Goal: Task Accomplishment & Management: Use online tool/utility

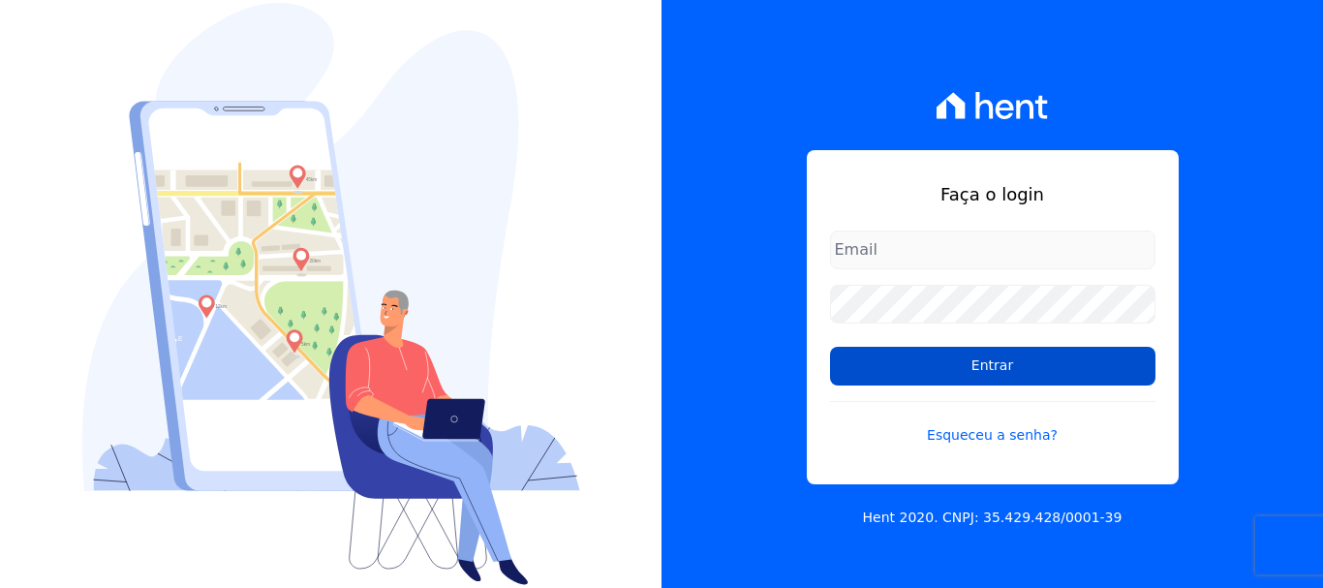
type input "erica@petraeng.com.br"
click at [985, 369] on input "Entrar" at bounding box center [992, 366] width 325 height 39
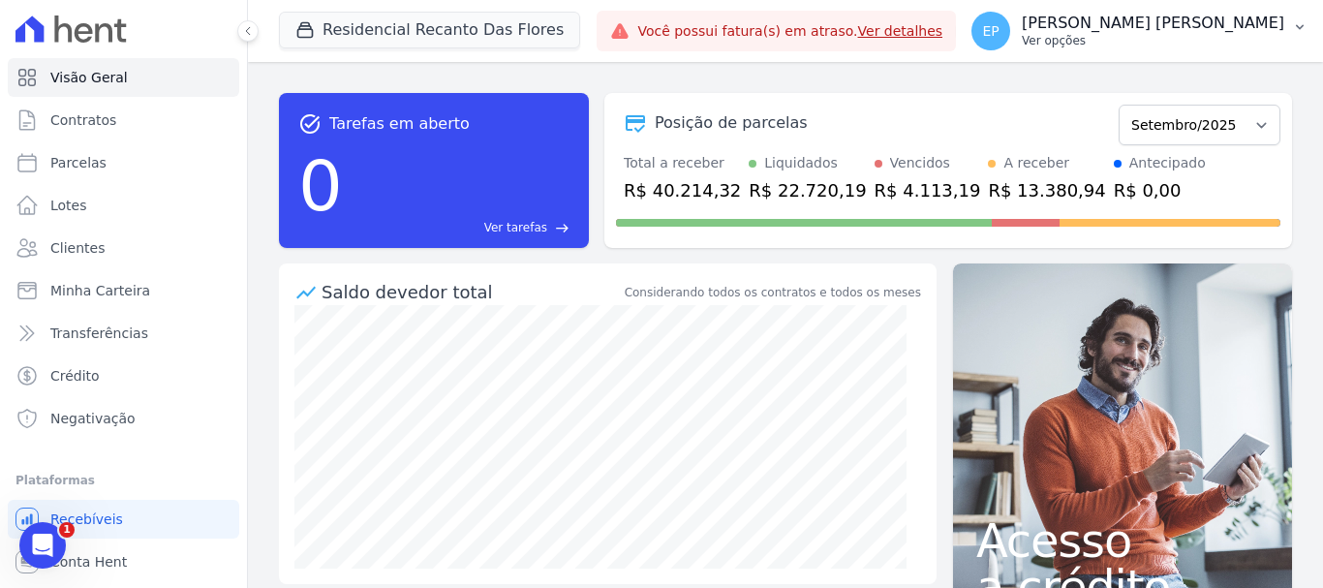
click at [1246, 39] on p "Ver opções" at bounding box center [1153, 40] width 263 height 15
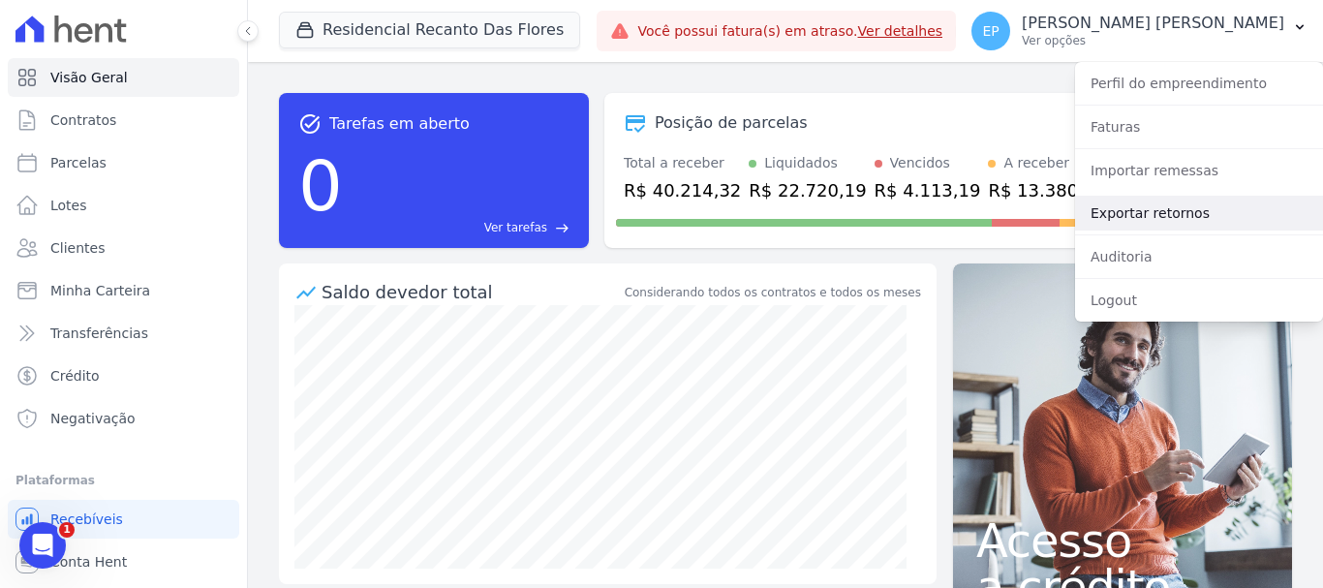
click at [1118, 214] on link "Exportar retornos" at bounding box center [1199, 213] width 248 height 35
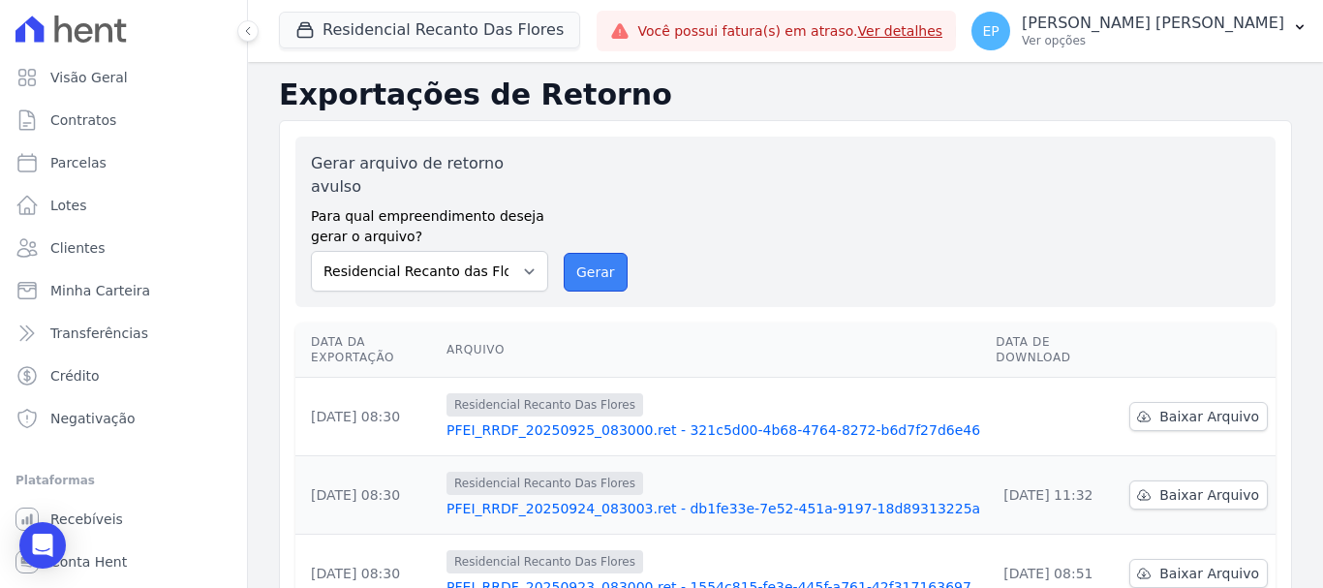
click at [598, 257] on button "Gerar" at bounding box center [596, 272] width 64 height 39
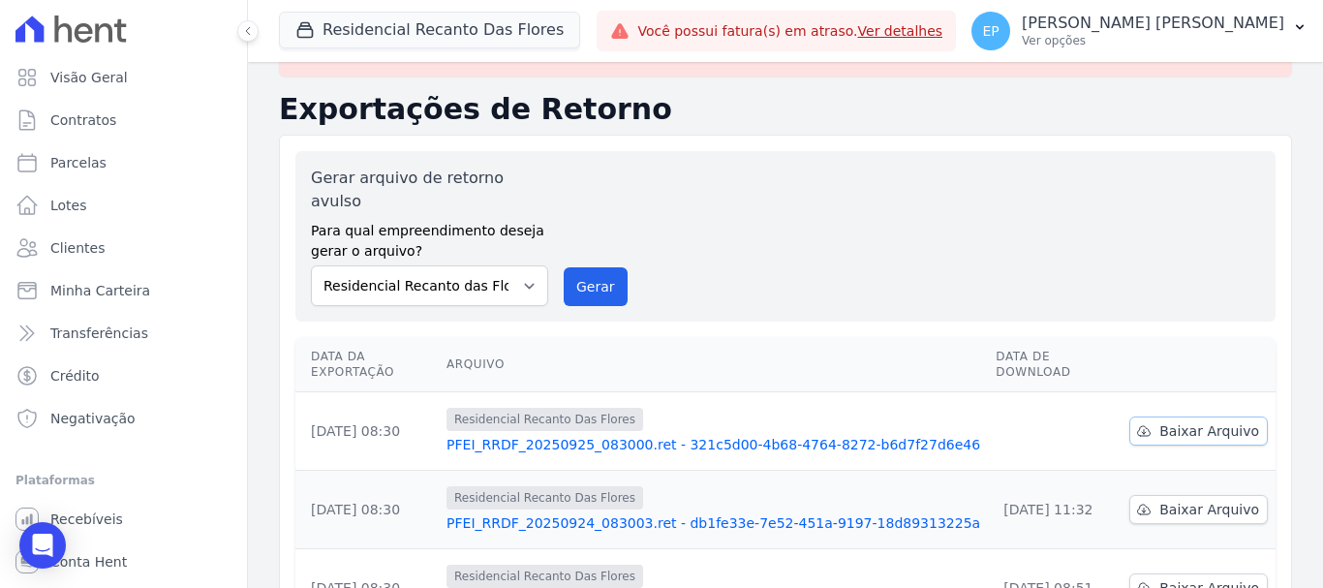
scroll to position [97, 0]
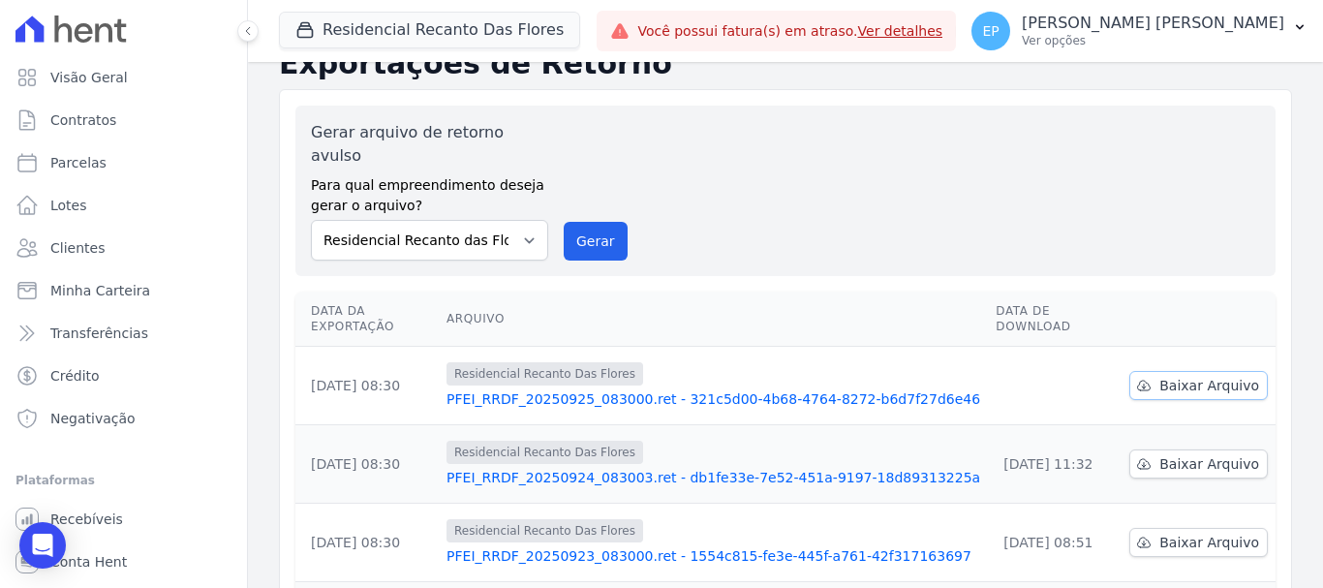
click at [1194, 376] on span "Baixar Arquivo" at bounding box center [1210, 385] width 100 height 19
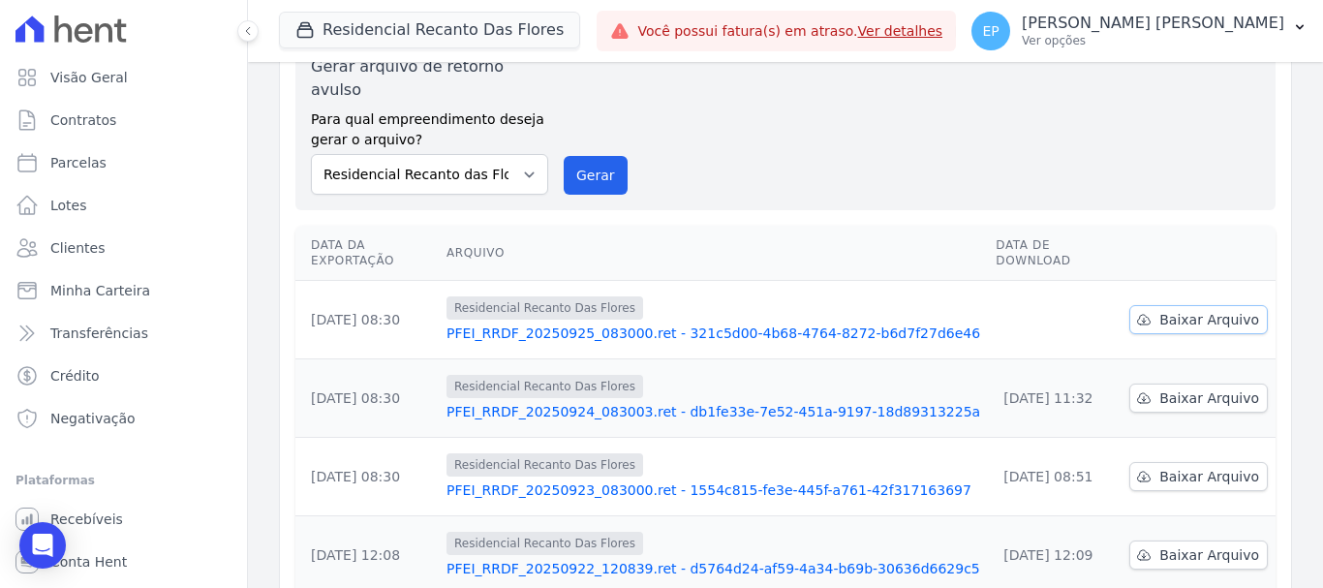
scroll to position [31, 0]
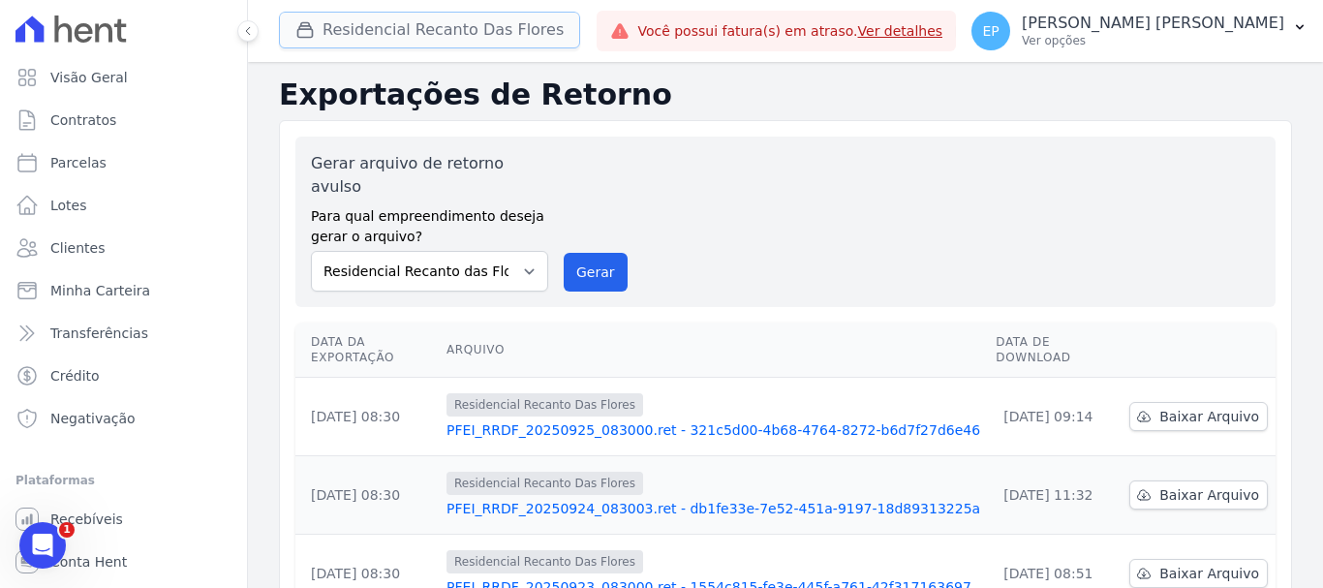
click at [392, 24] on button "Residencial Recanto Das Flores" at bounding box center [429, 30] width 301 height 37
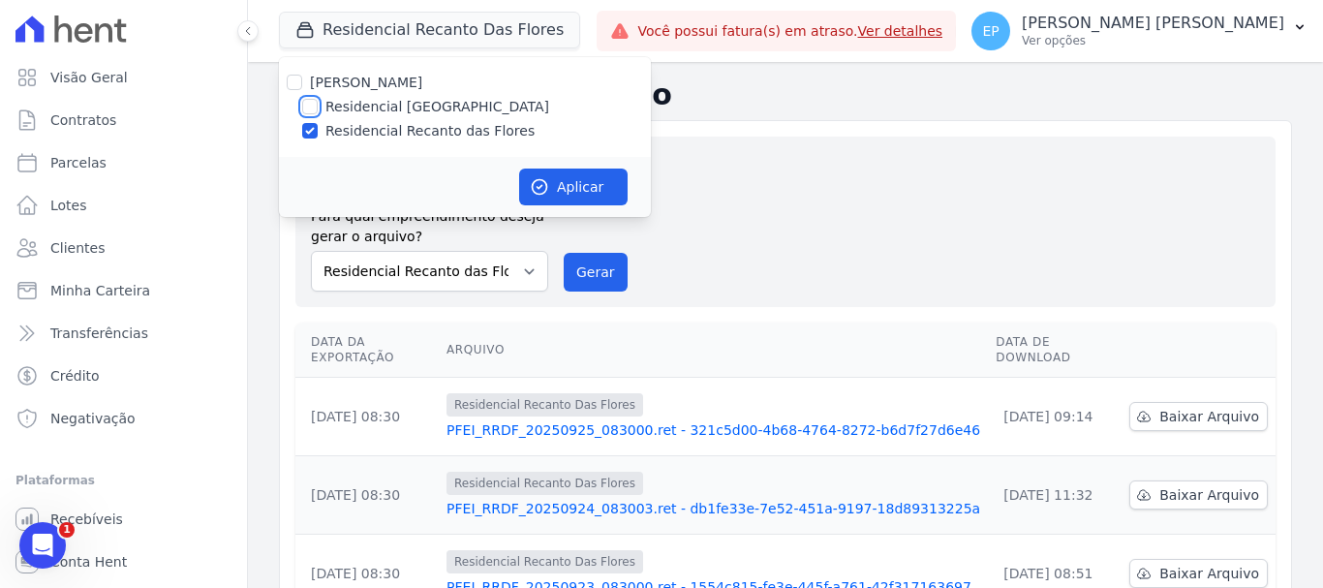
drag, startPoint x: 304, startPoint y: 108, endPoint x: 306, endPoint y: 124, distance: 16.6
click at [305, 108] on input "Residencial [GEOGRAPHIC_DATA]" at bounding box center [309, 106] width 15 height 15
checkbox input "true"
click at [310, 129] on input "Residencial Recanto das Flores" at bounding box center [309, 130] width 15 height 15
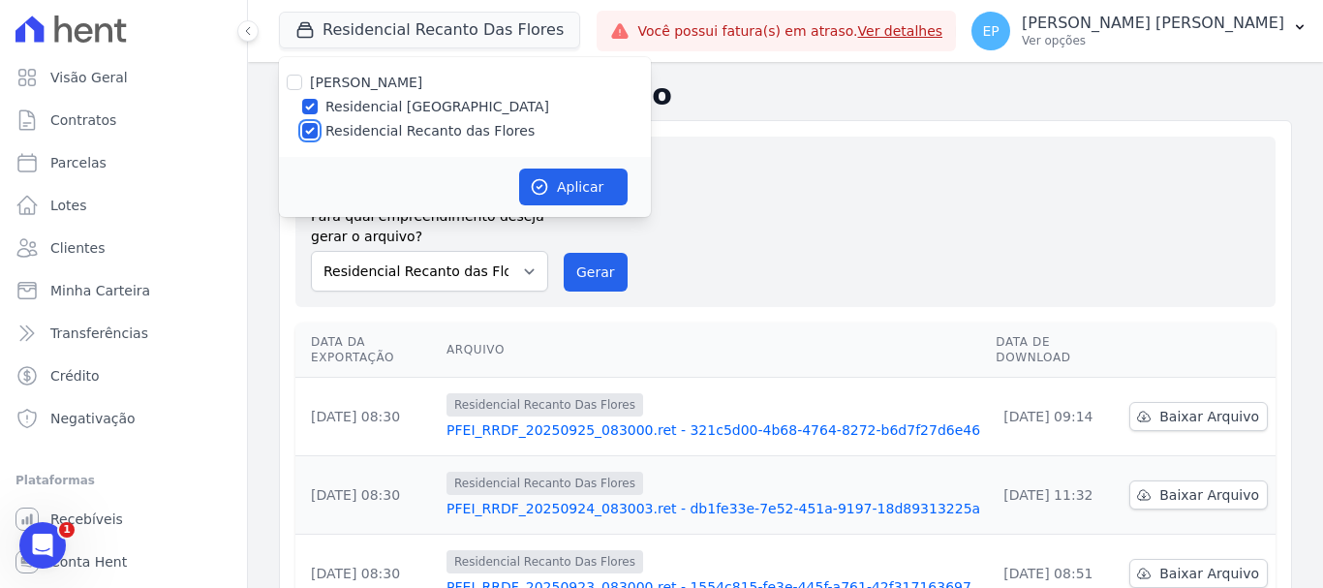
checkbox input "false"
click at [565, 186] on button "Aplicar" at bounding box center [573, 187] width 108 height 37
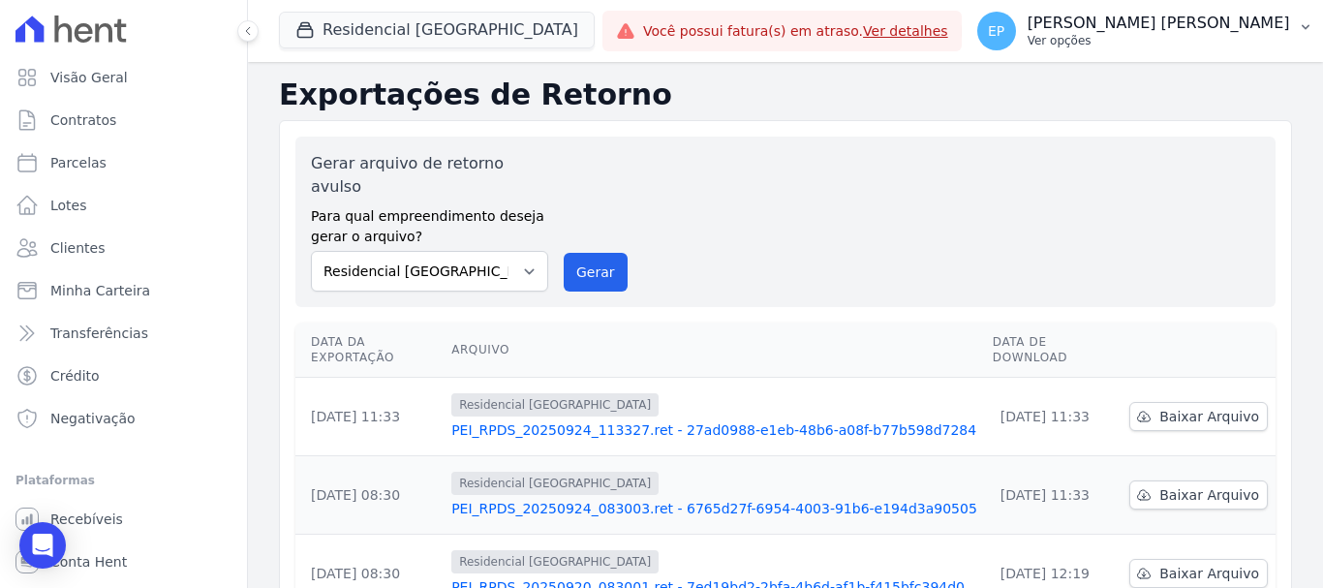
click at [1239, 44] on p "Ver opções" at bounding box center [1159, 40] width 263 height 15
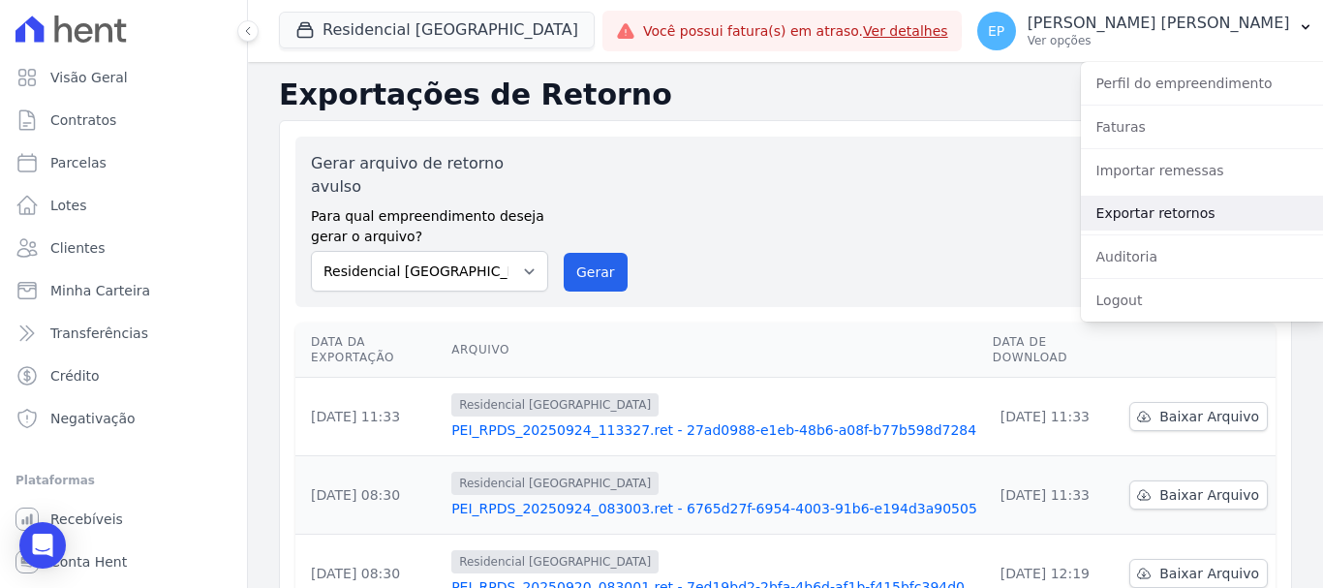
click at [1126, 212] on link "Exportar retornos" at bounding box center [1205, 213] width 248 height 35
